Goal: Transaction & Acquisition: Purchase product/service

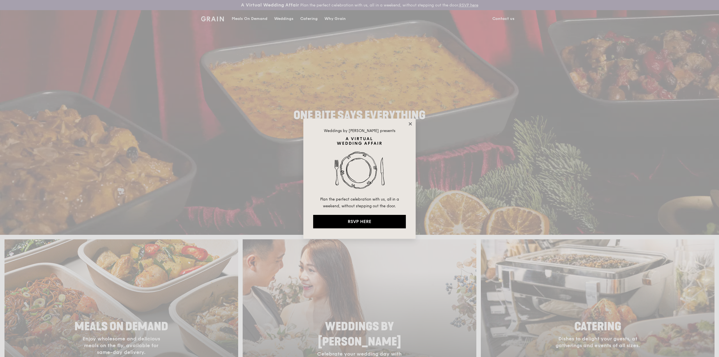
click at [410, 124] on icon at bounding box center [410, 123] width 5 height 5
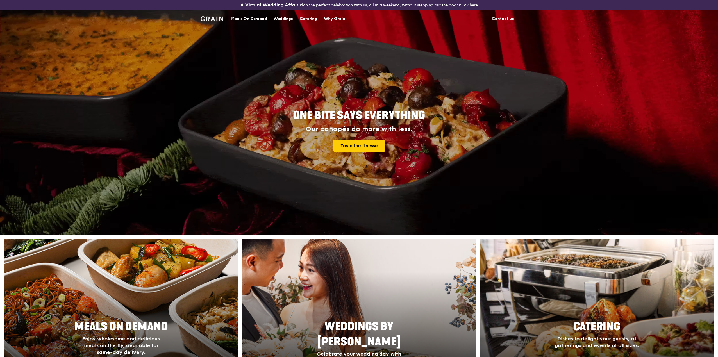
click at [251, 17] on div "Meals On Demand" at bounding box center [249, 18] width 36 height 17
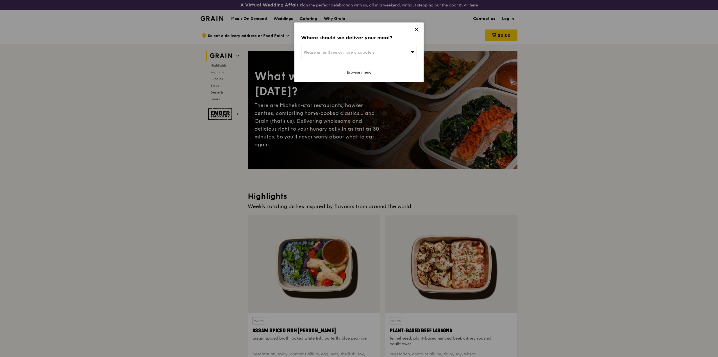
click at [372, 50] on div "Please enter three or more characters" at bounding box center [359, 52] width 116 height 13
type input "ioi"
click at [362, 64] on div "[STREET_ADDRESS] Towers" at bounding box center [345, 64] width 83 height 6
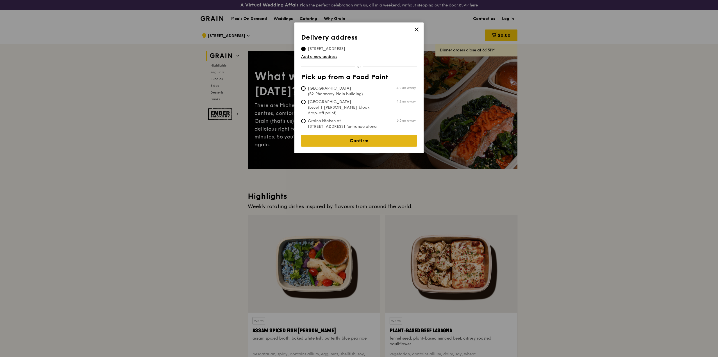
click at [356, 141] on link "Confirm" at bounding box center [359, 141] width 116 height 12
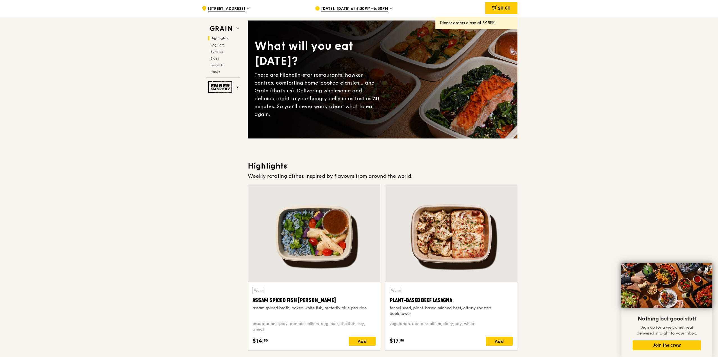
scroll to position [28, 0]
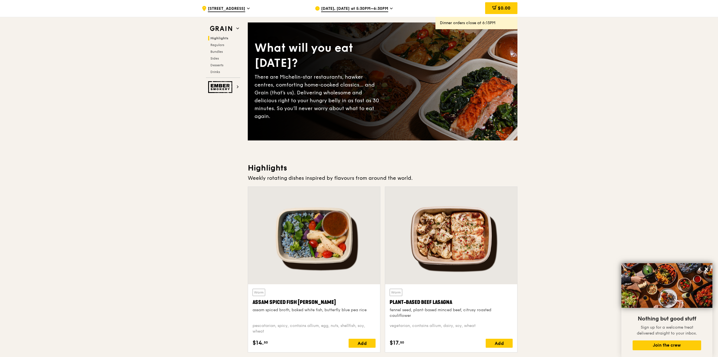
click at [366, 6] on span "[DATE], [DATE] at 5:30PM–6:30PM" at bounding box center [354, 9] width 67 height 6
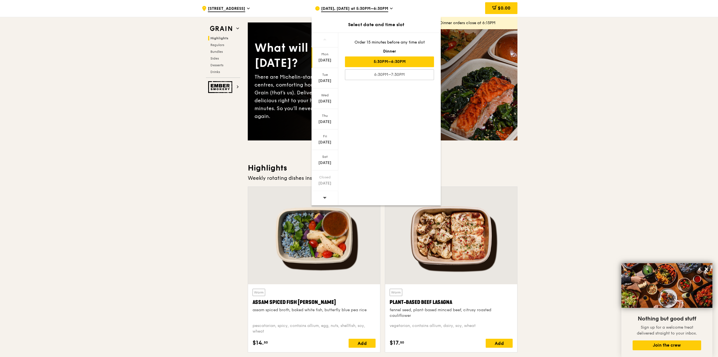
click at [329, 196] on div at bounding box center [325, 198] width 27 height 14
click at [322, 122] on div "[DATE]" at bounding box center [324, 122] width 25 height 6
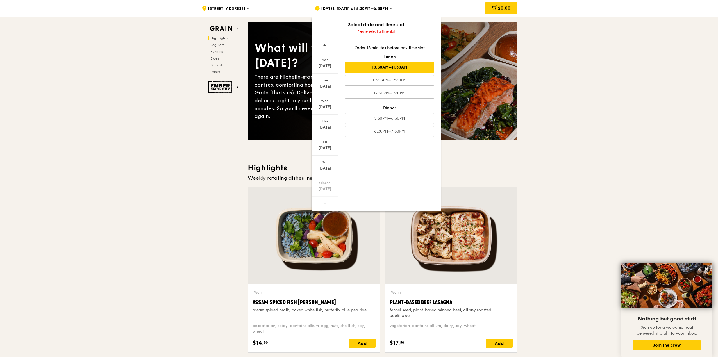
click at [407, 68] on div "10:30AM–11:30AM" at bounding box center [389, 67] width 89 height 11
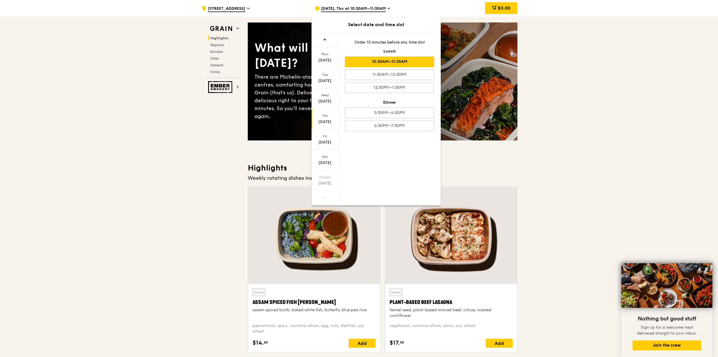
drag, startPoint x: 616, startPoint y: 223, endPoint x: 610, endPoint y: 221, distance: 5.8
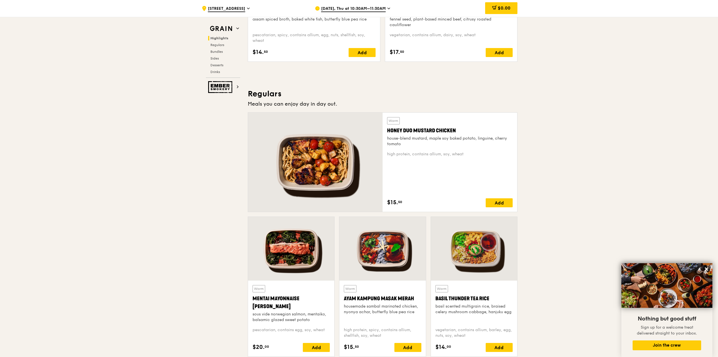
scroll to position [337, 0]
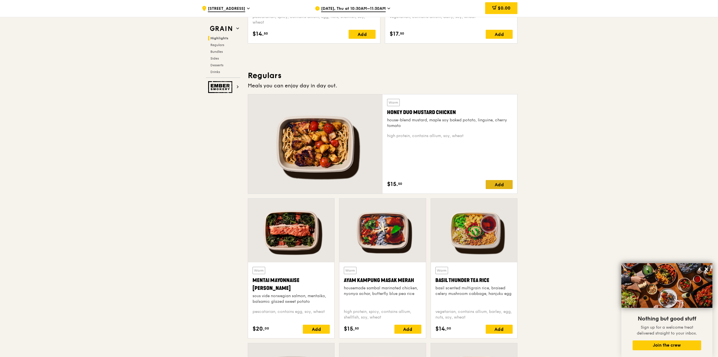
click at [502, 187] on div "Add" at bounding box center [499, 184] width 27 height 9
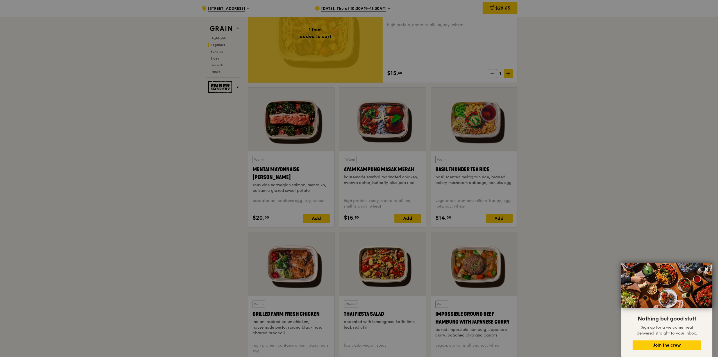
scroll to position [450, 0]
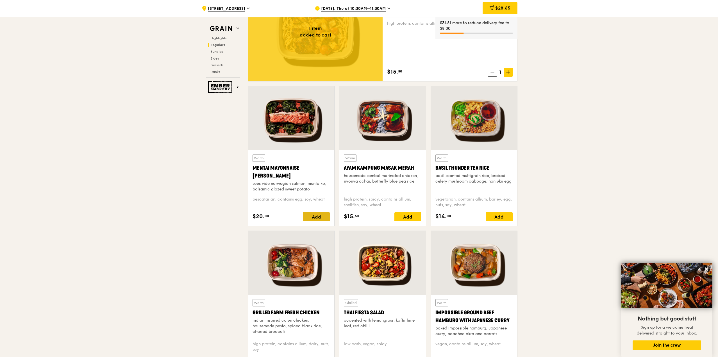
click at [318, 220] on div "Add" at bounding box center [316, 216] width 27 height 9
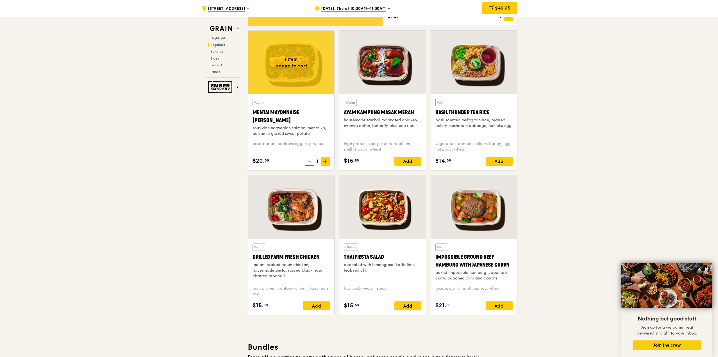
scroll to position [590, 0]
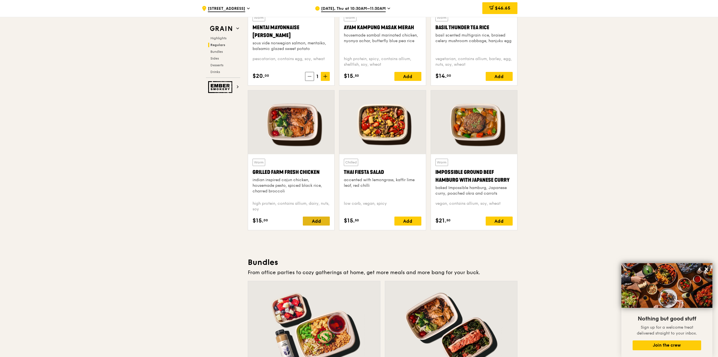
click at [311, 222] on div "Add" at bounding box center [316, 221] width 27 height 9
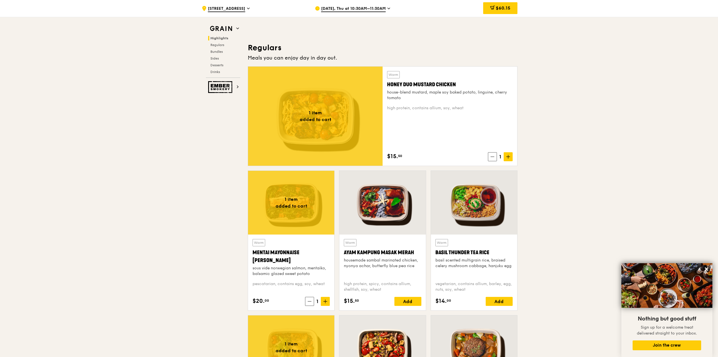
scroll to position [365, 0]
